Goal: Obtain resource: Obtain resource

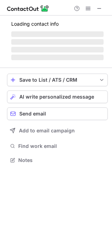
scroll to position [159, 112]
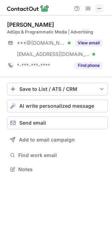
click at [101, 9] on span at bounding box center [100, 9] width 6 height 6
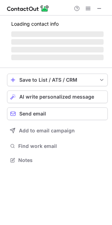
scroll to position [170, 112]
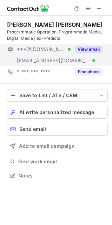
click at [90, 48] on button "View email" at bounding box center [89, 49] width 28 height 7
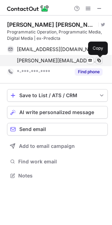
click at [98, 62] on span at bounding box center [99, 61] width 6 height 6
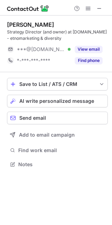
scroll to position [159, 112]
